Goal: Find specific page/section: Find specific page/section

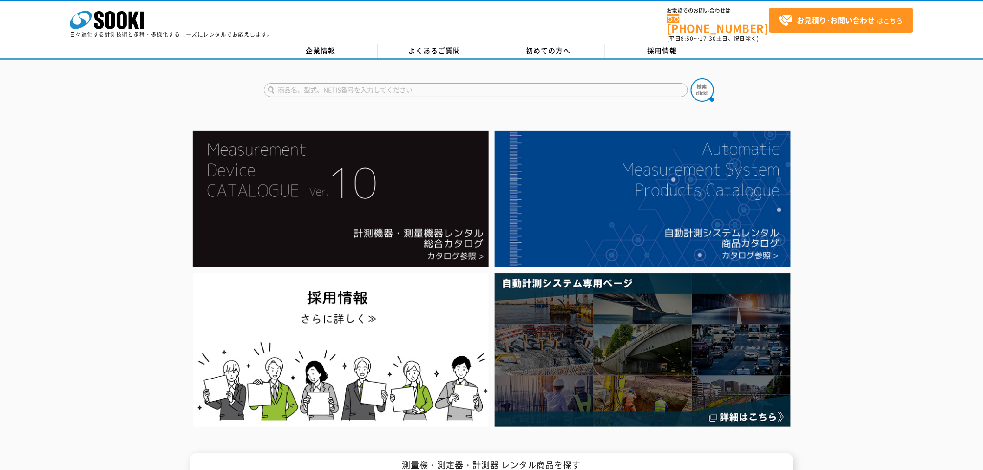
drag, startPoint x: 0, startPoint y: 0, endPoint x: 443, endPoint y: 90, distance: 452.1
click at [443, 90] on input "text" at bounding box center [476, 90] width 424 height 14
type input "3255"
click at [53, 163] on div at bounding box center [491, 278] width 983 height 302
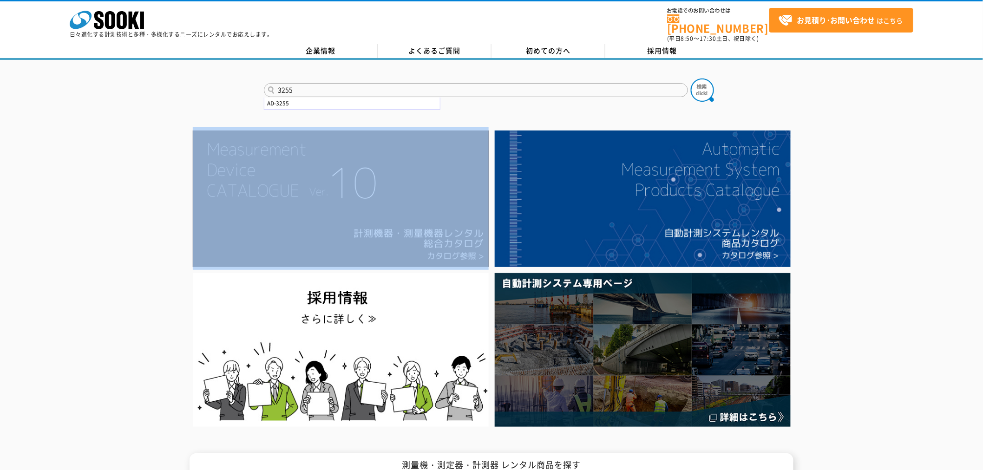
click at [53, 163] on div at bounding box center [491, 278] width 983 height 302
click at [119, 127] on div at bounding box center [491, 278] width 983 height 302
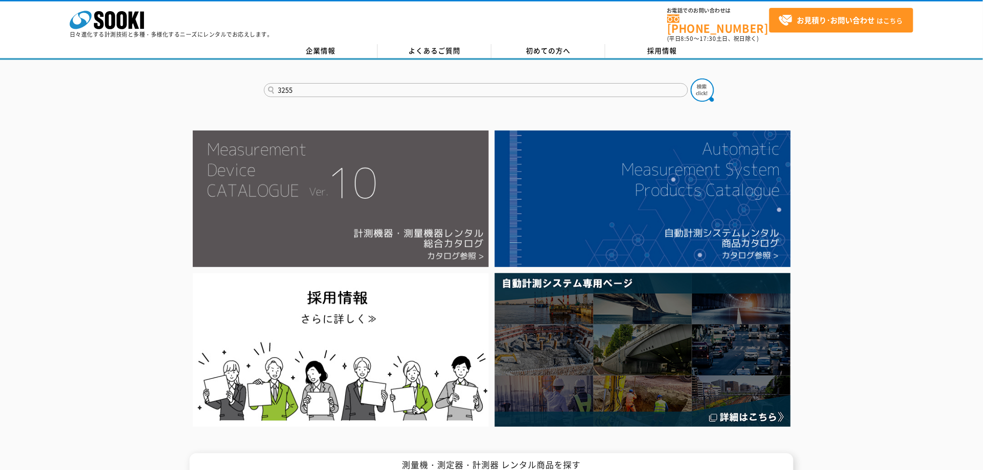
click at [304, 185] on img at bounding box center [341, 198] width 296 height 137
click at [300, 209] on img at bounding box center [341, 198] width 296 height 137
